Goal: Check status: Check status

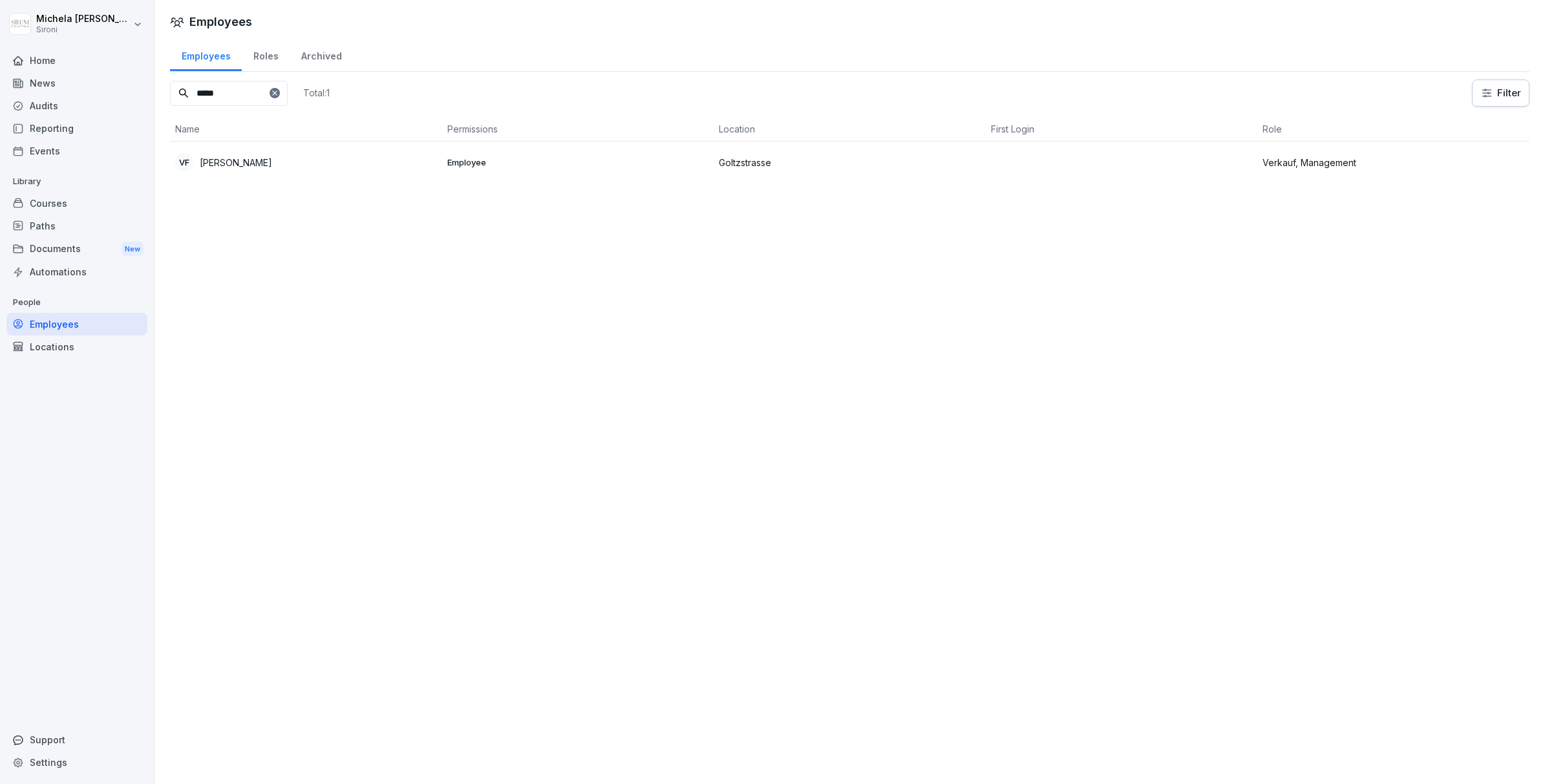
click at [258, 158] on p "[PERSON_NAME]" at bounding box center [236, 162] width 72 height 14
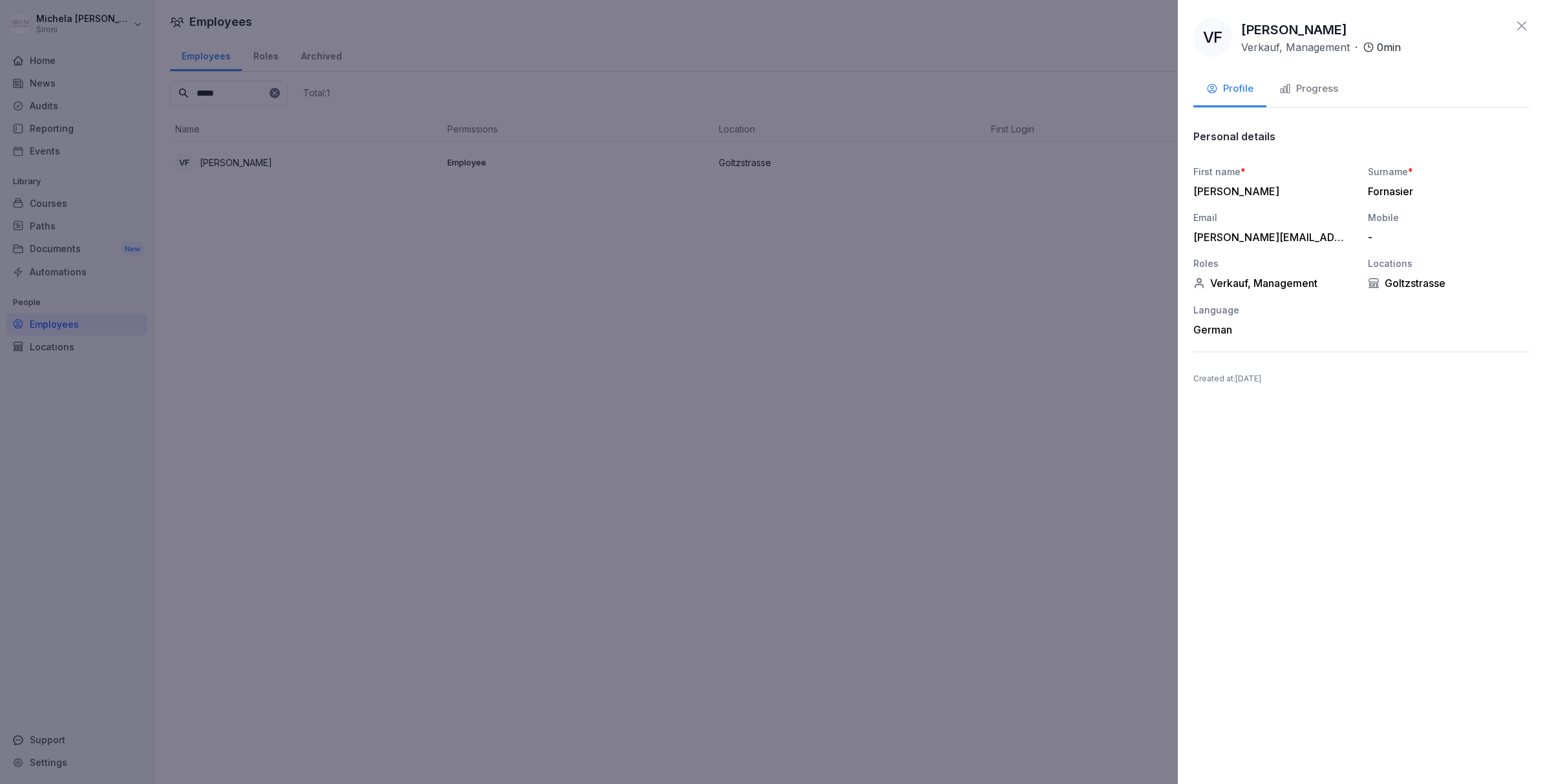
click at [1297, 93] on div "Progress" at bounding box center [1308, 89] width 59 height 15
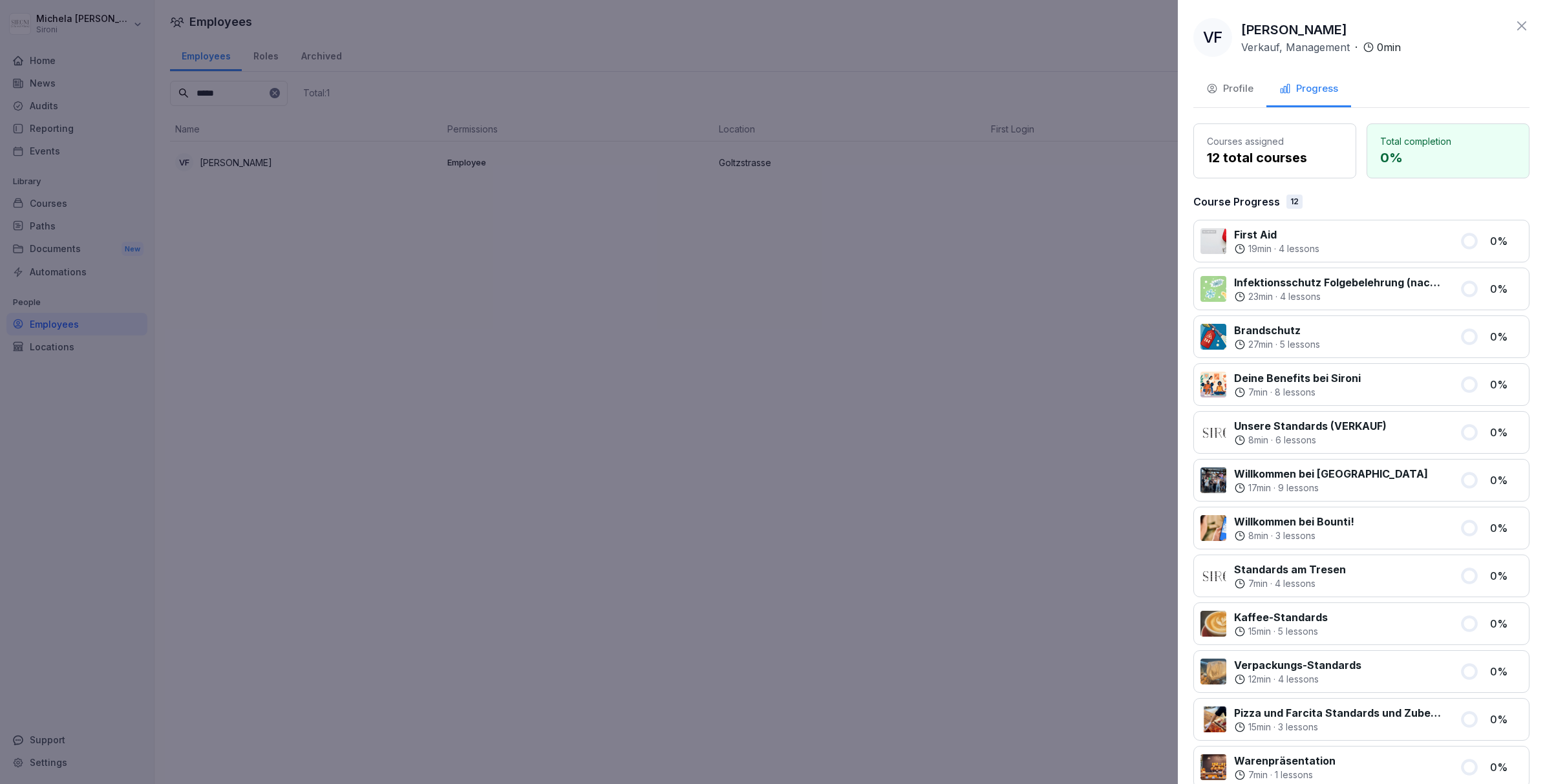
click at [1411, 10] on div "VF [PERSON_NAME] Verkauf, Management · 0 min Profile Progress Courses assigned …" at bounding box center [1361, 392] width 367 height 784
click at [1523, 28] on icon at bounding box center [1522, 26] width 9 height 9
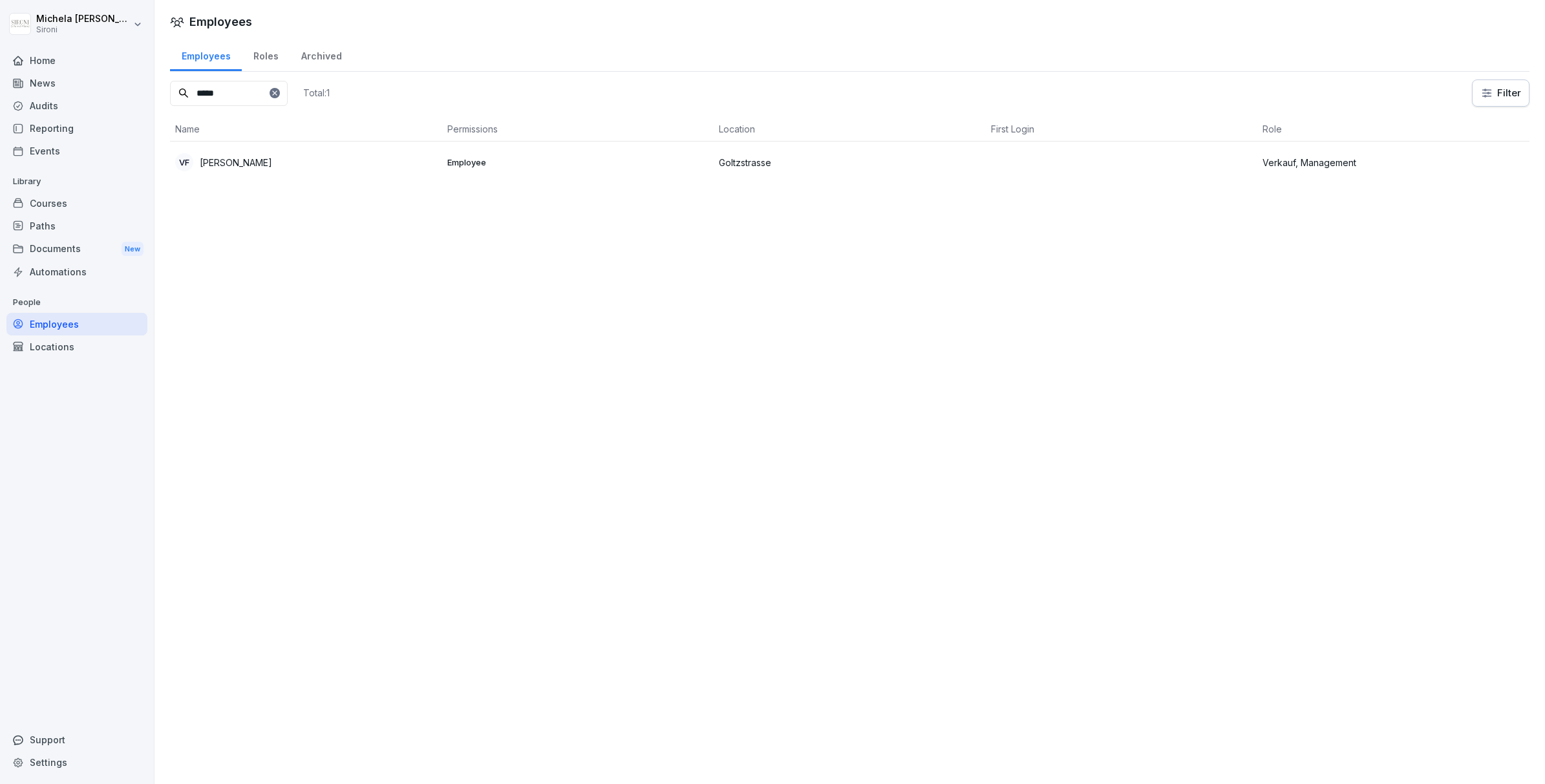
click at [233, 158] on p "[PERSON_NAME]" at bounding box center [236, 162] width 72 height 14
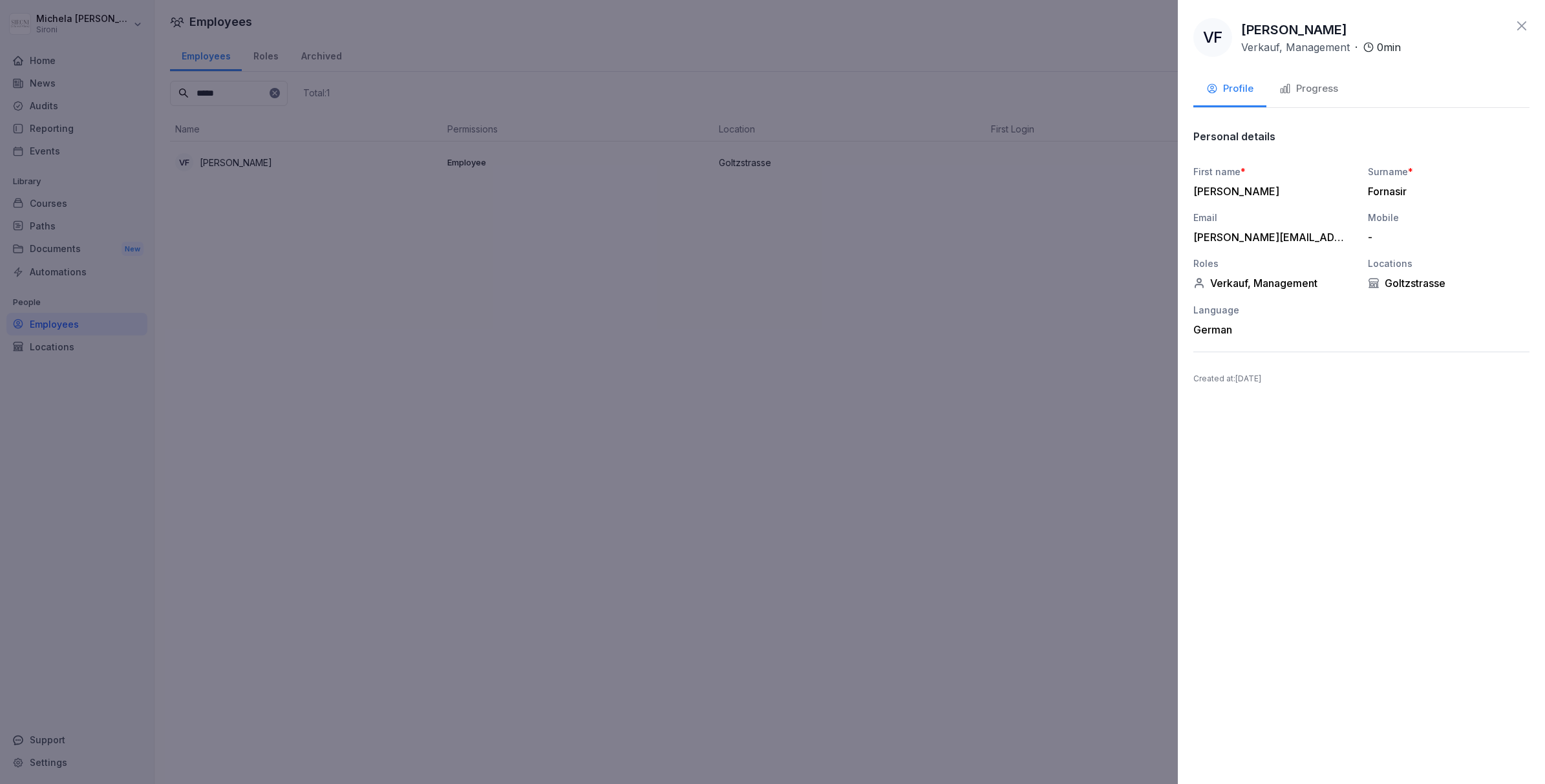
click at [1319, 85] on div "Progress" at bounding box center [1308, 89] width 59 height 15
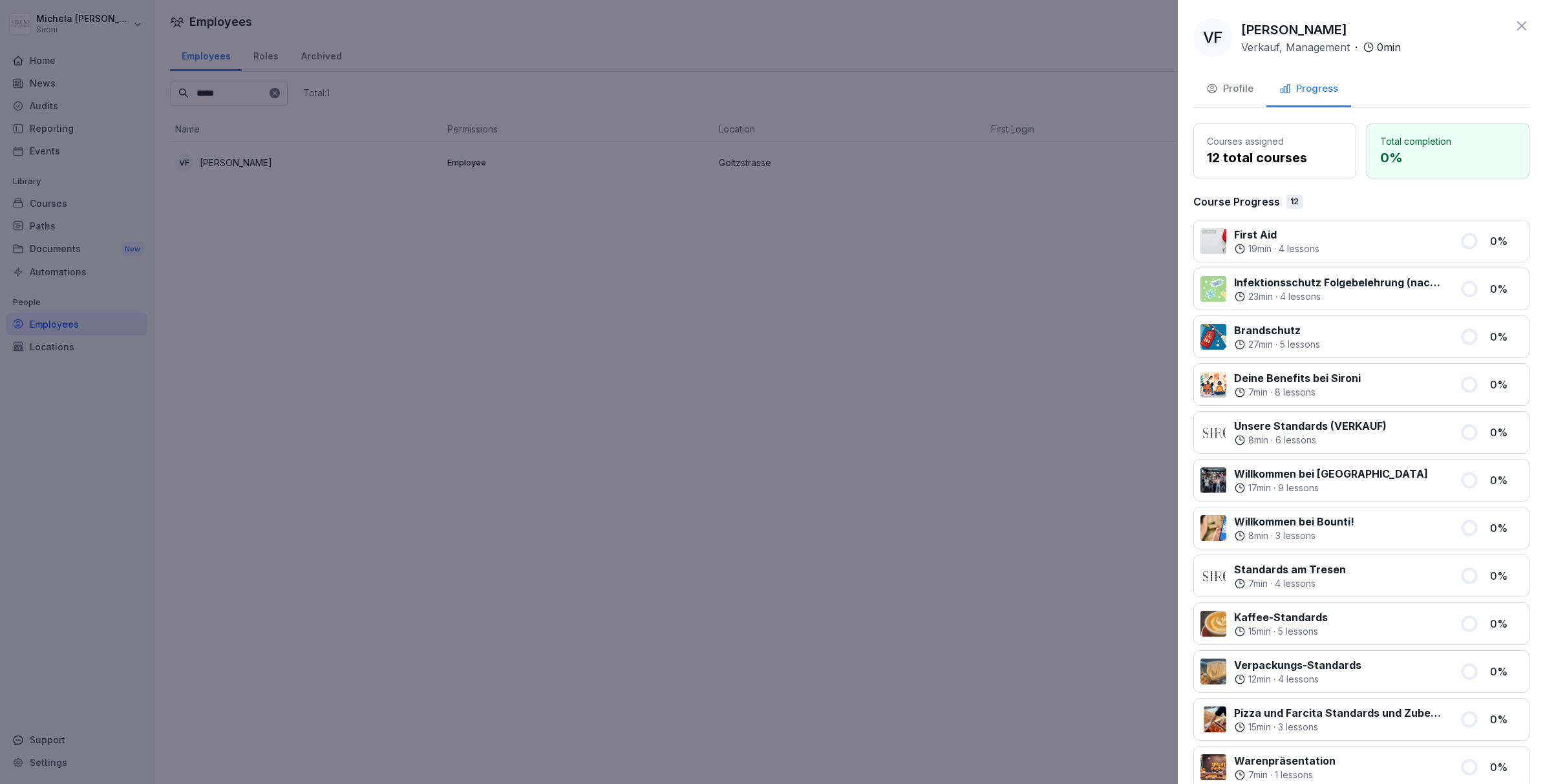
click at [1525, 25] on icon at bounding box center [1522, 26] width 16 height 16
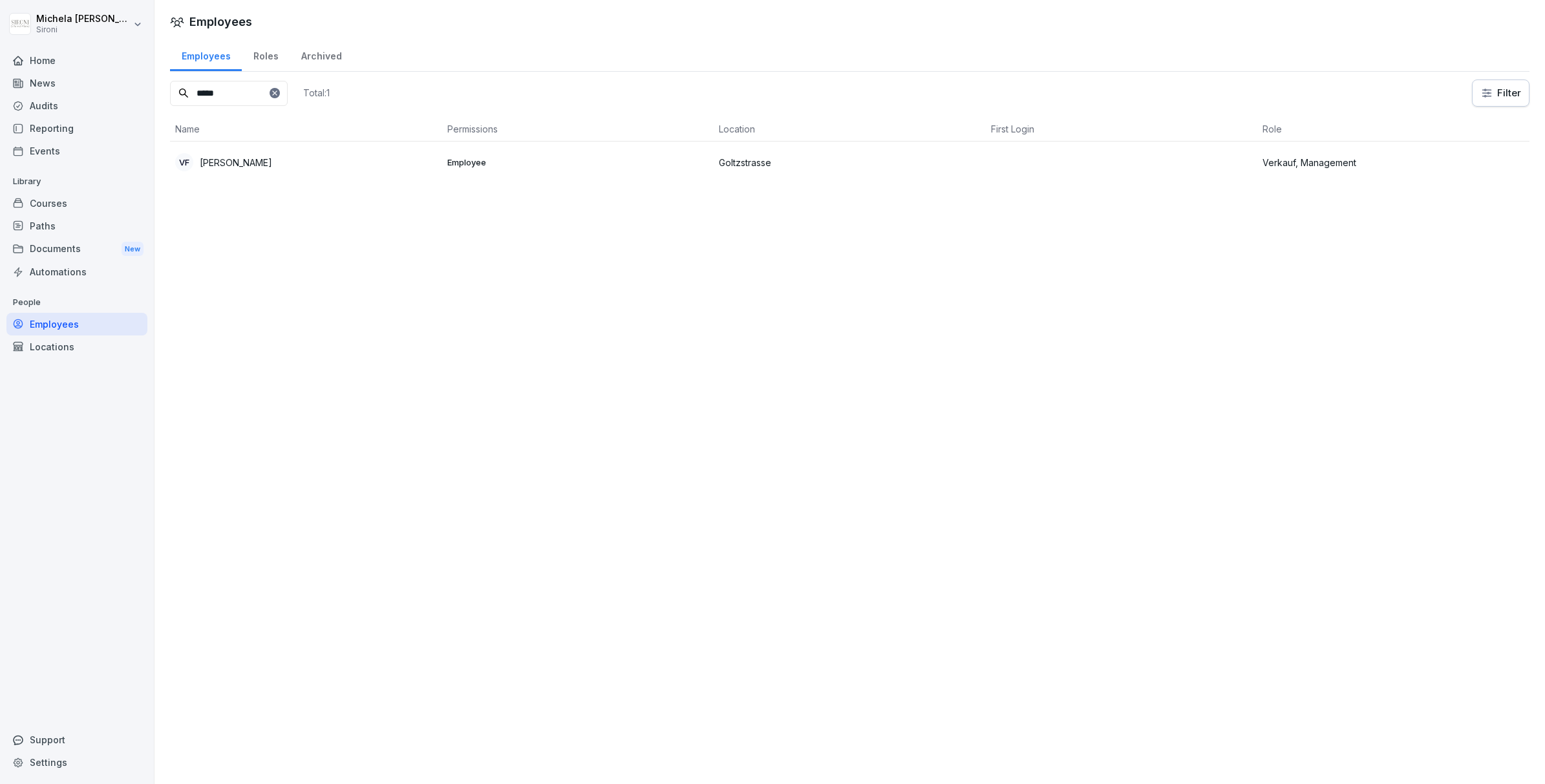
click at [922, 443] on div "Employees Employees Roles Archived ***** Total: 1 Filter Name Permissions Locat…" at bounding box center [850, 392] width 1390 height 784
click at [259, 165] on p "[PERSON_NAME]" at bounding box center [236, 162] width 72 height 14
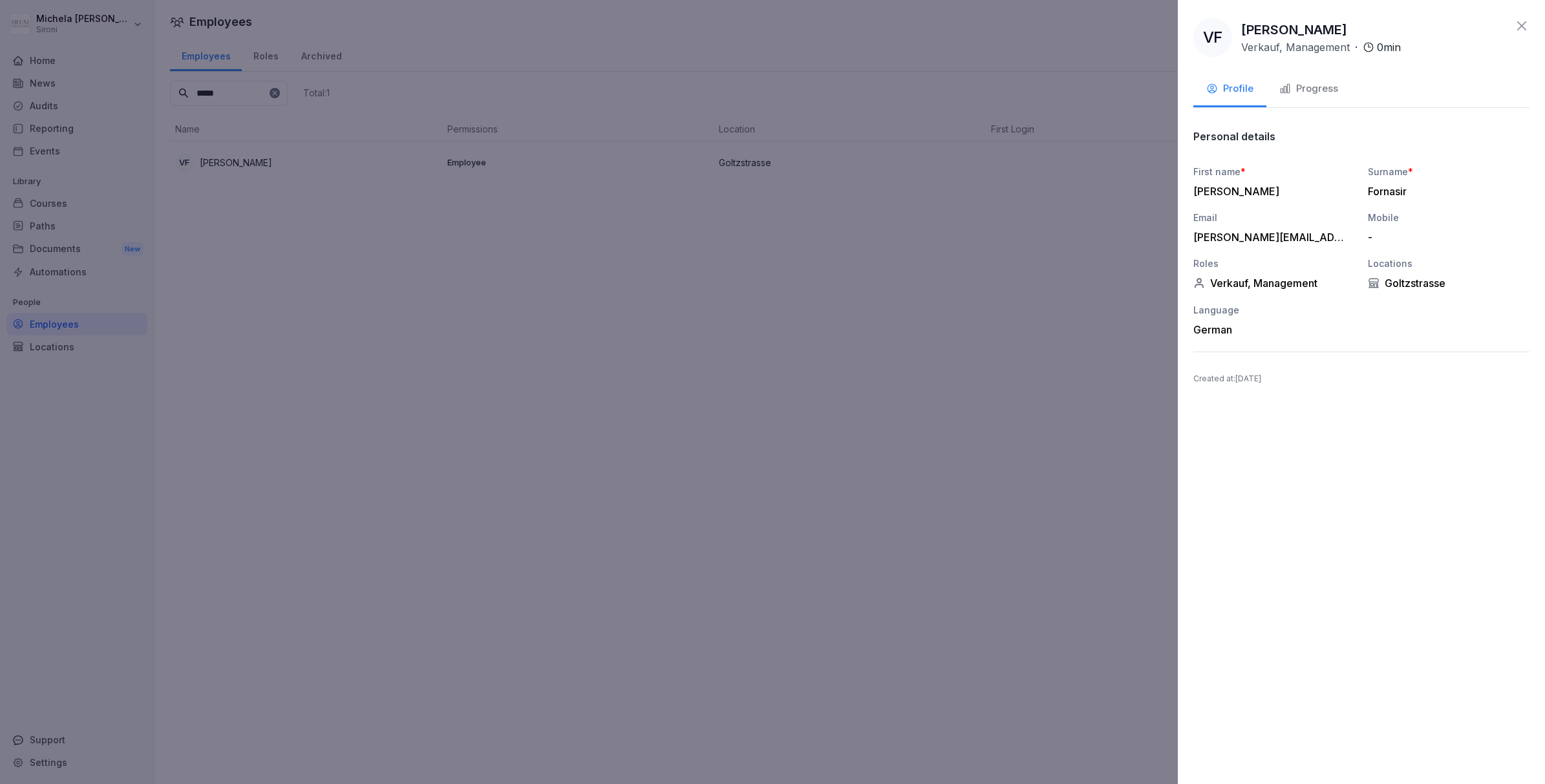
click at [1312, 91] on div "Progress" at bounding box center [1308, 89] width 59 height 15
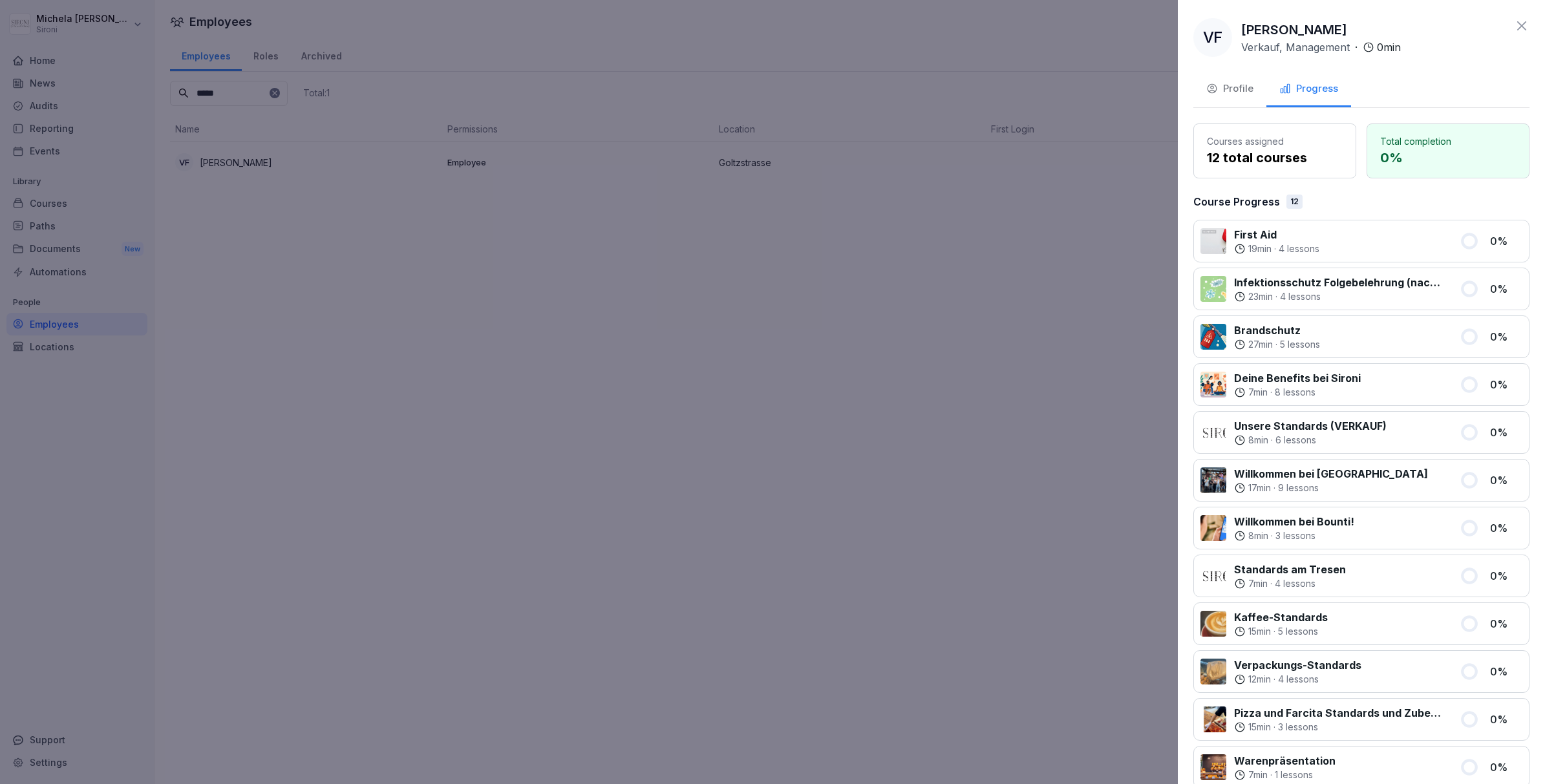
click at [1277, 154] on p "12 total courses" at bounding box center [1275, 158] width 136 height 19
click at [1226, 96] on button "Profile" at bounding box center [1229, 90] width 73 height 35
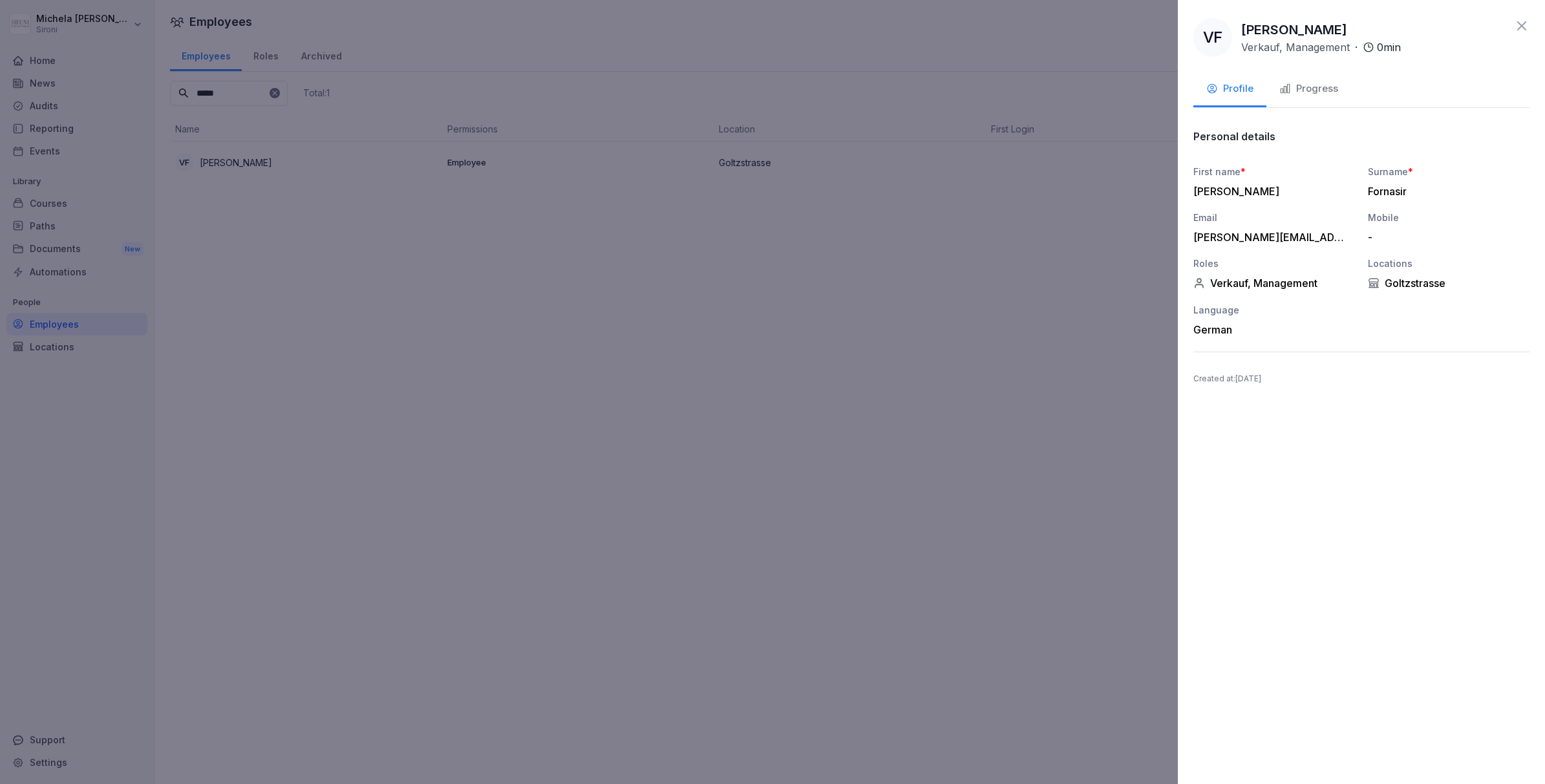
click at [1317, 79] on button "Progress" at bounding box center [1308, 90] width 85 height 35
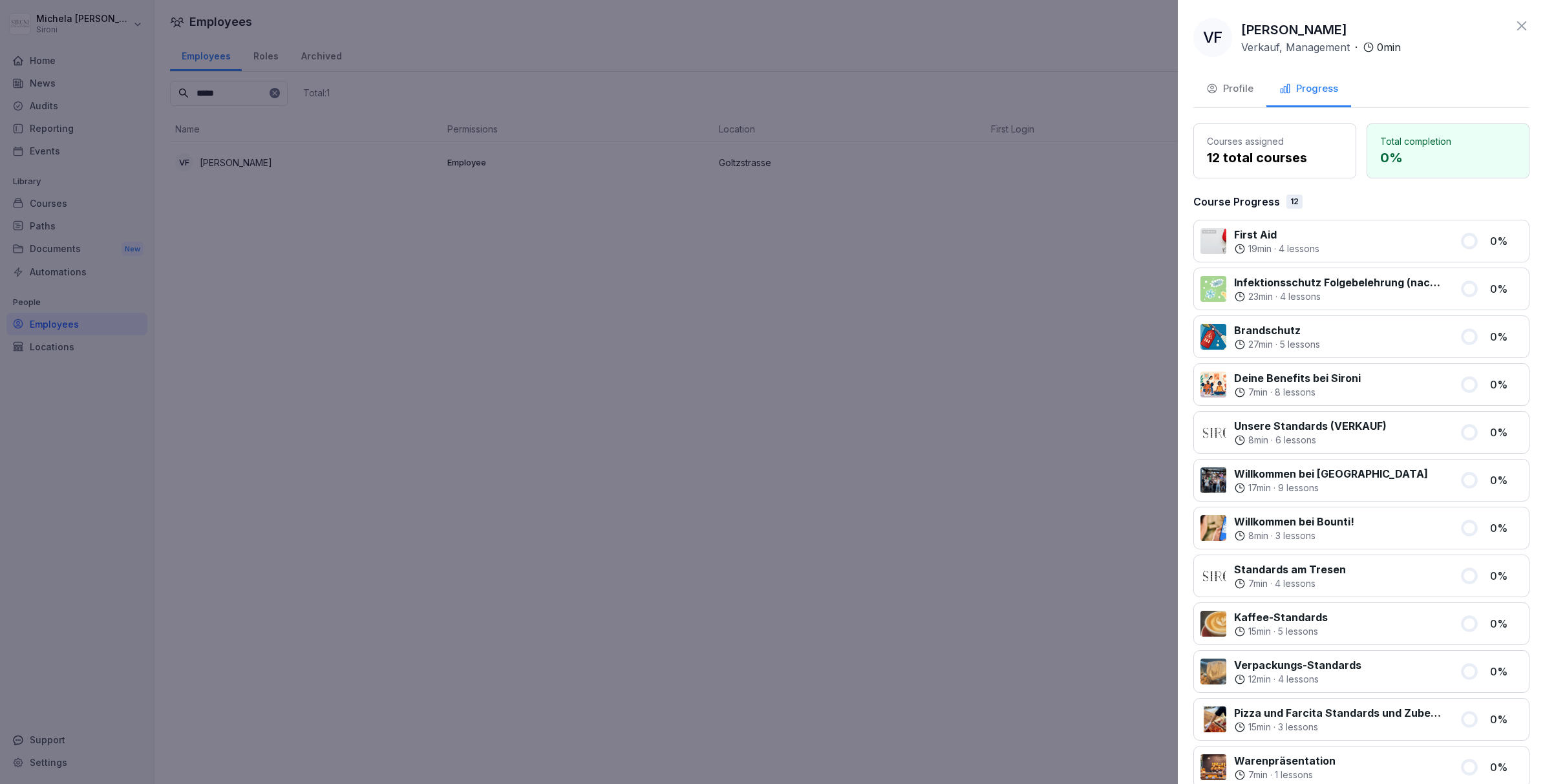
click at [1522, 24] on icon at bounding box center [1522, 26] width 9 height 9
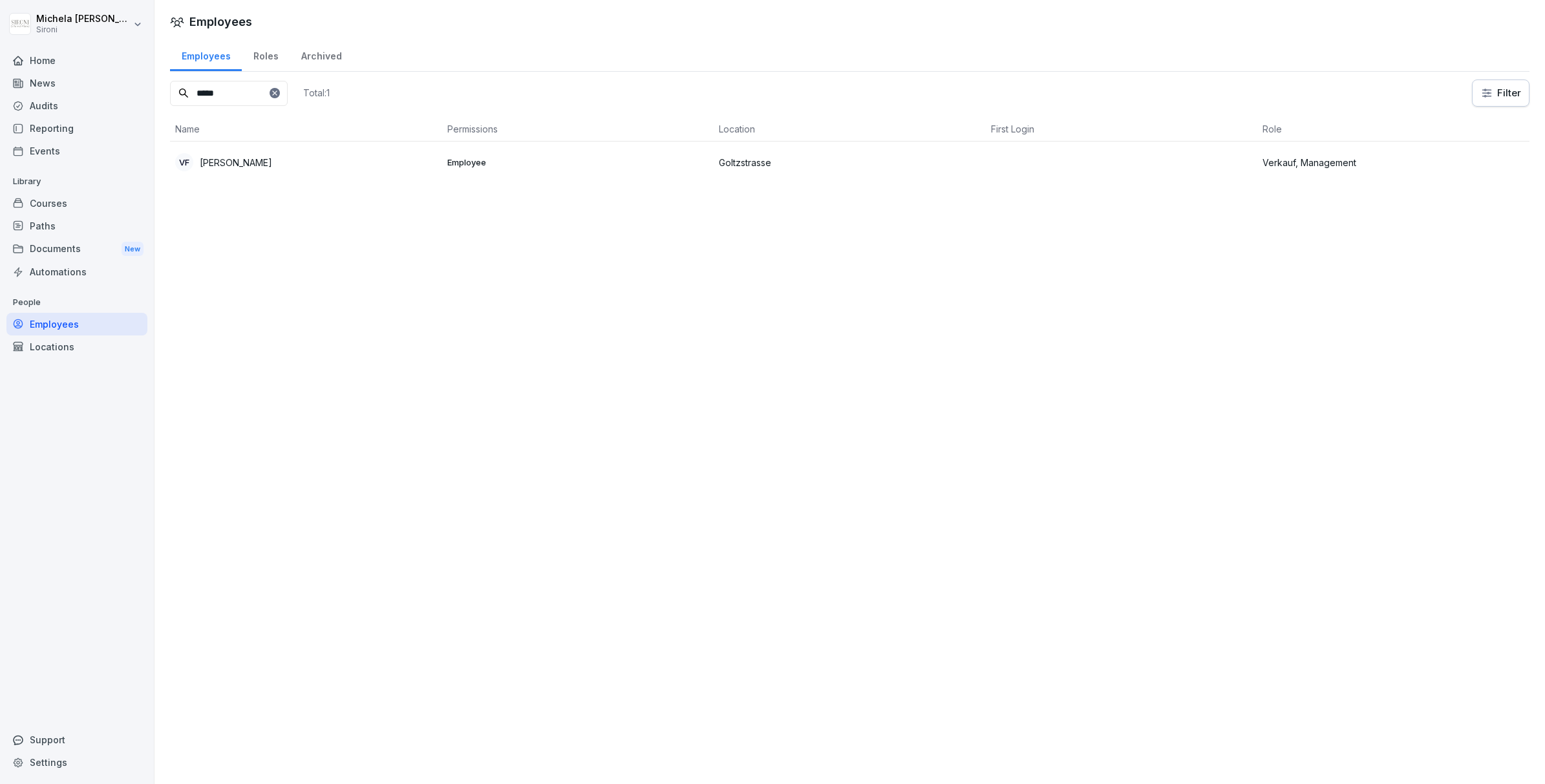
click at [723, 409] on div "Employees Employees Roles Archived ***** Total: 1 Filter Name Permissions Locat…" at bounding box center [850, 392] width 1390 height 784
